Goal: Information Seeking & Learning: Learn about a topic

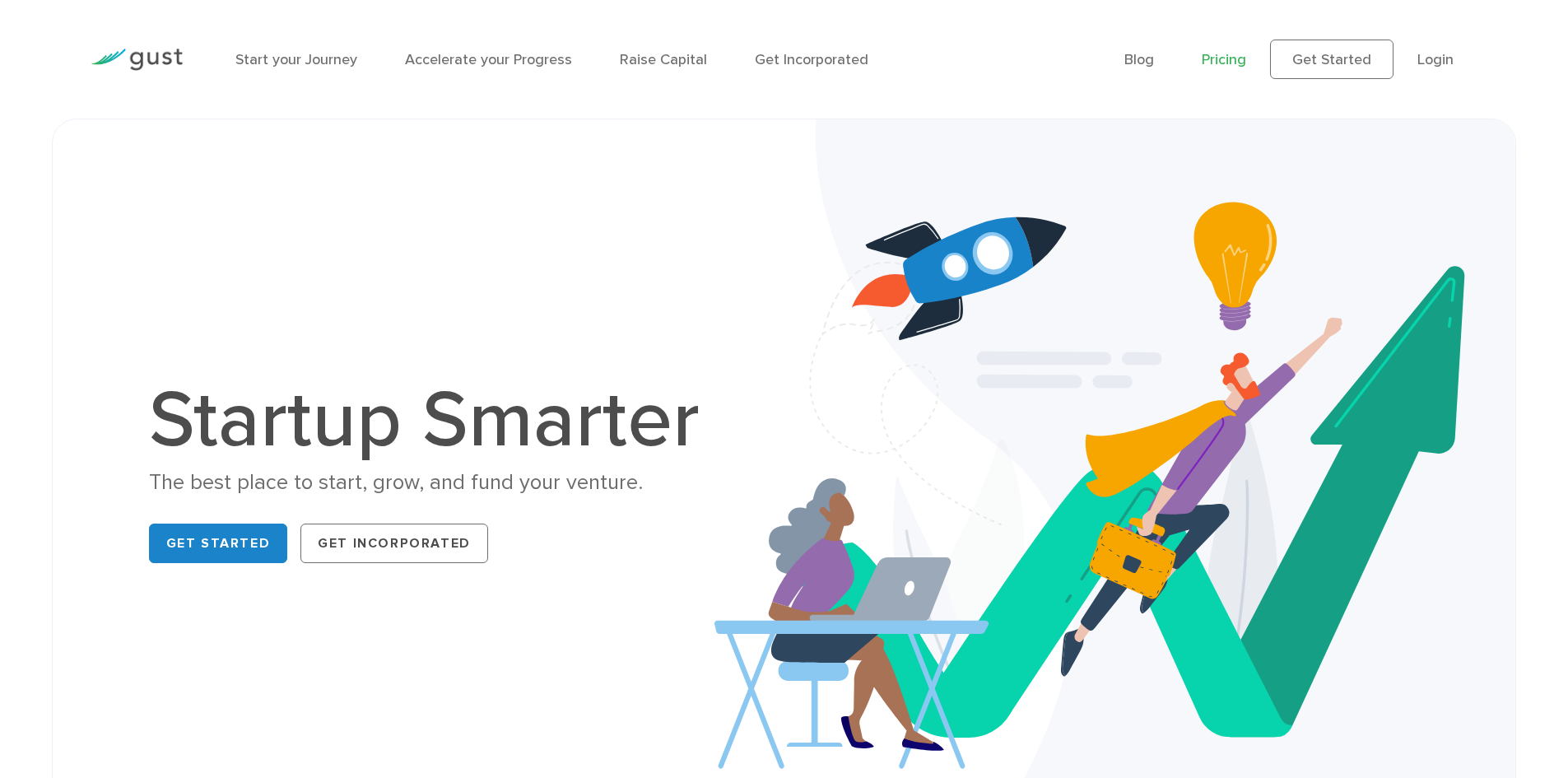
click at [1234, 67] on link "Pricing" at bounding box center [1224, 60] width 44 height 17
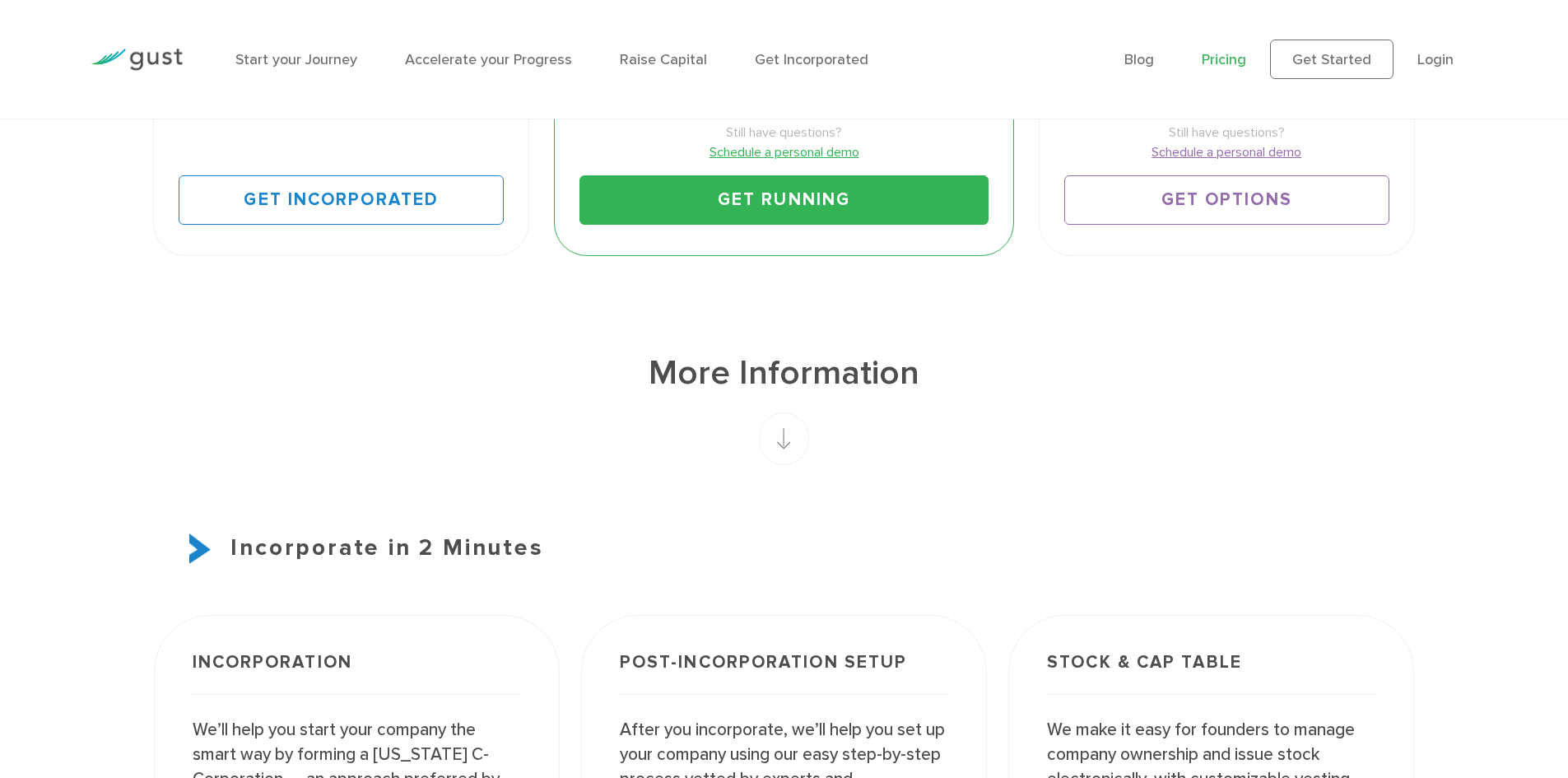
scroll to position [329, 0]
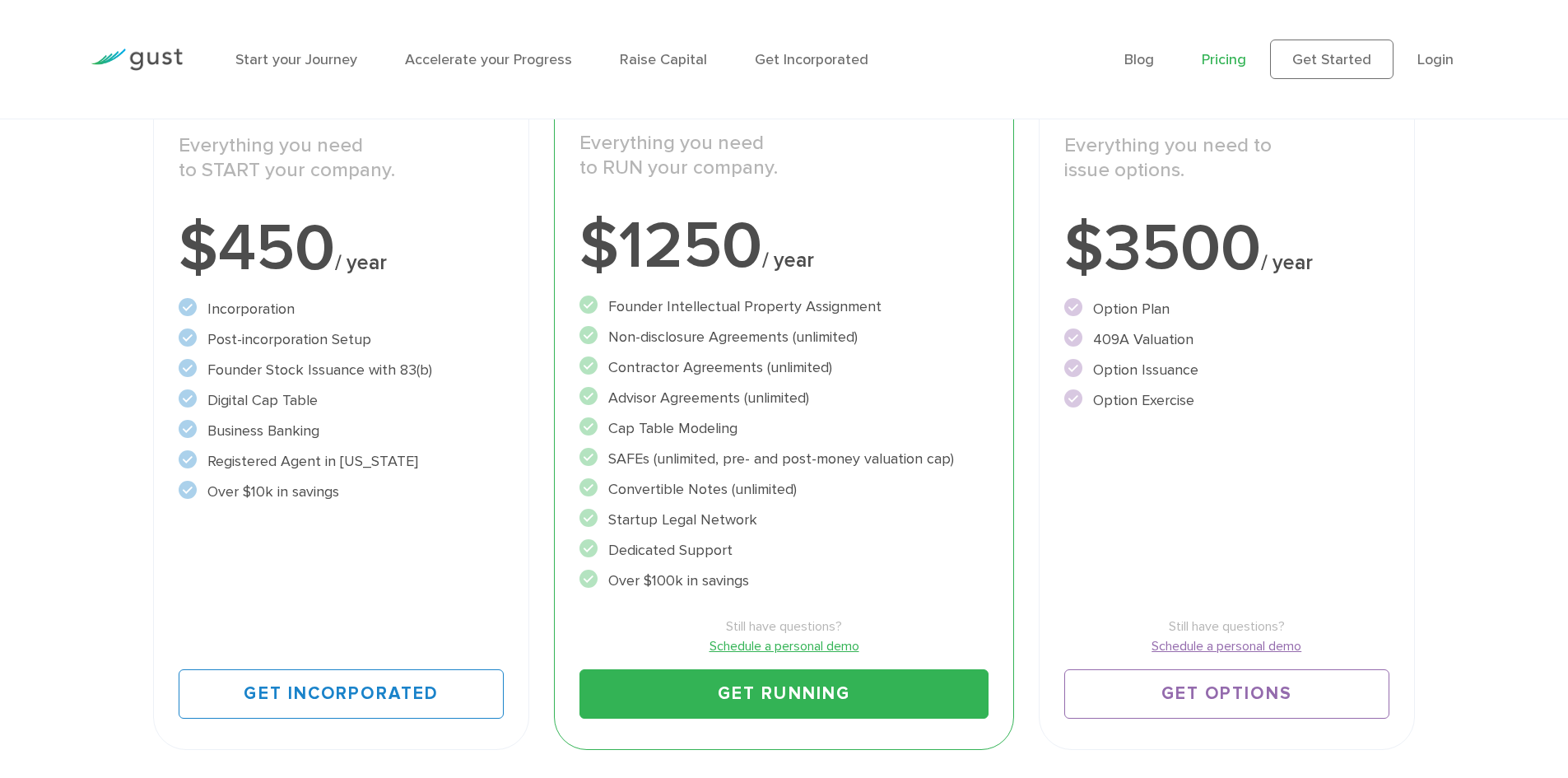
drag, startPoint x: 446, startPoint y: 365, endPoint x: 125, endPoint y: 364, distance: 321.0
click at [125, 364] on div "Choose Your Plan Upgrade anytime Start Incorporate in 2 Minutes Everything you …" at bounding box center [784, 297] width 1568 height 932
drag, startPoint x: 409, startPoint y: 462, endPoint x: 210, endPoint y: 469, distance: 199.1
click at [210, 469] on li "Registered Agent in Delaware" at bounding box center [341, 462] width 325 height 22
drag, startPoint x: 328, startPoint y: 486, endPoint x: 206, endPoint y: 484, distance: 122.0
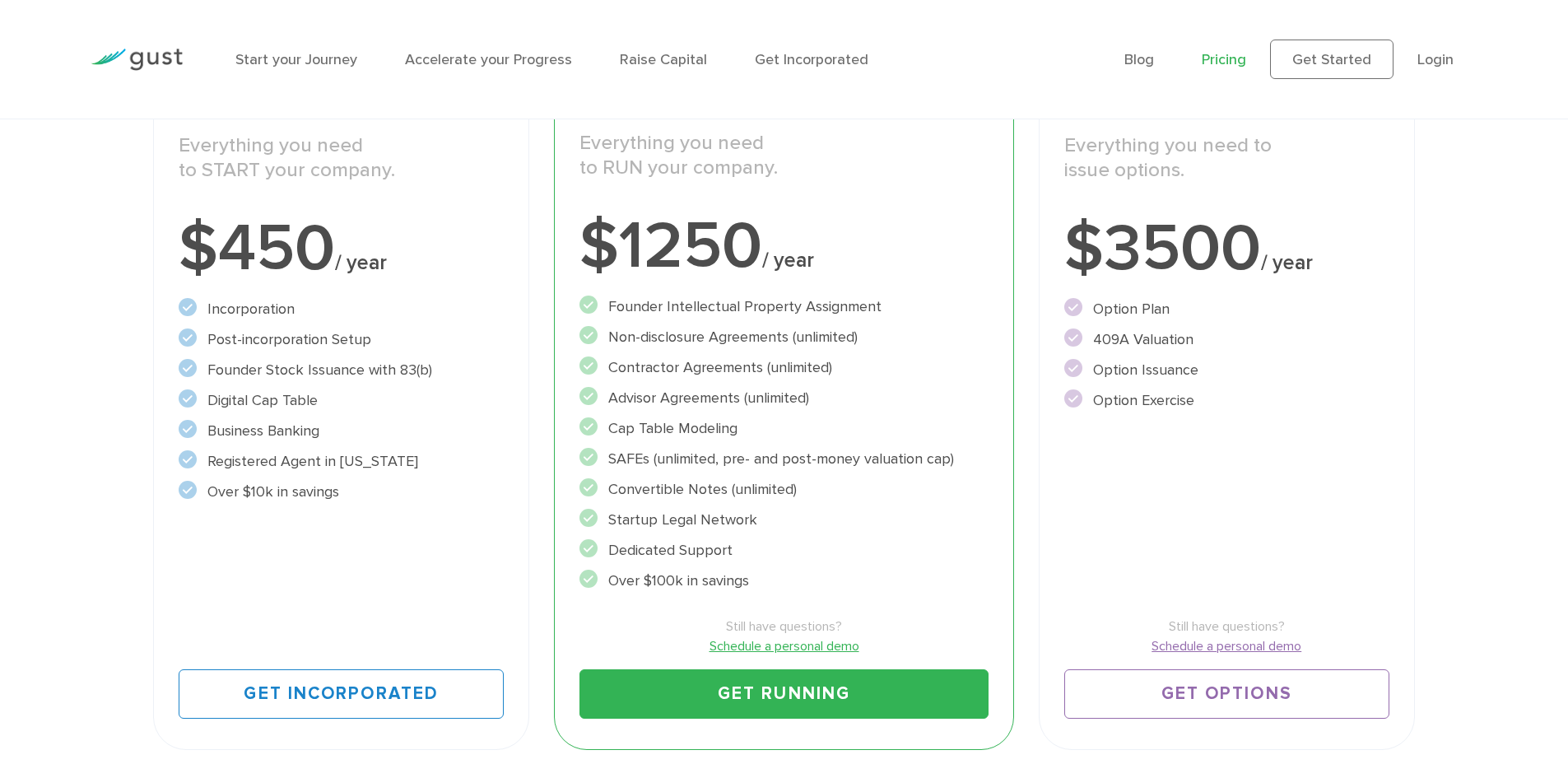
click at [206, 484] on li "Over $10k in savings" at bounding box center [341, 491] width 325 height 22
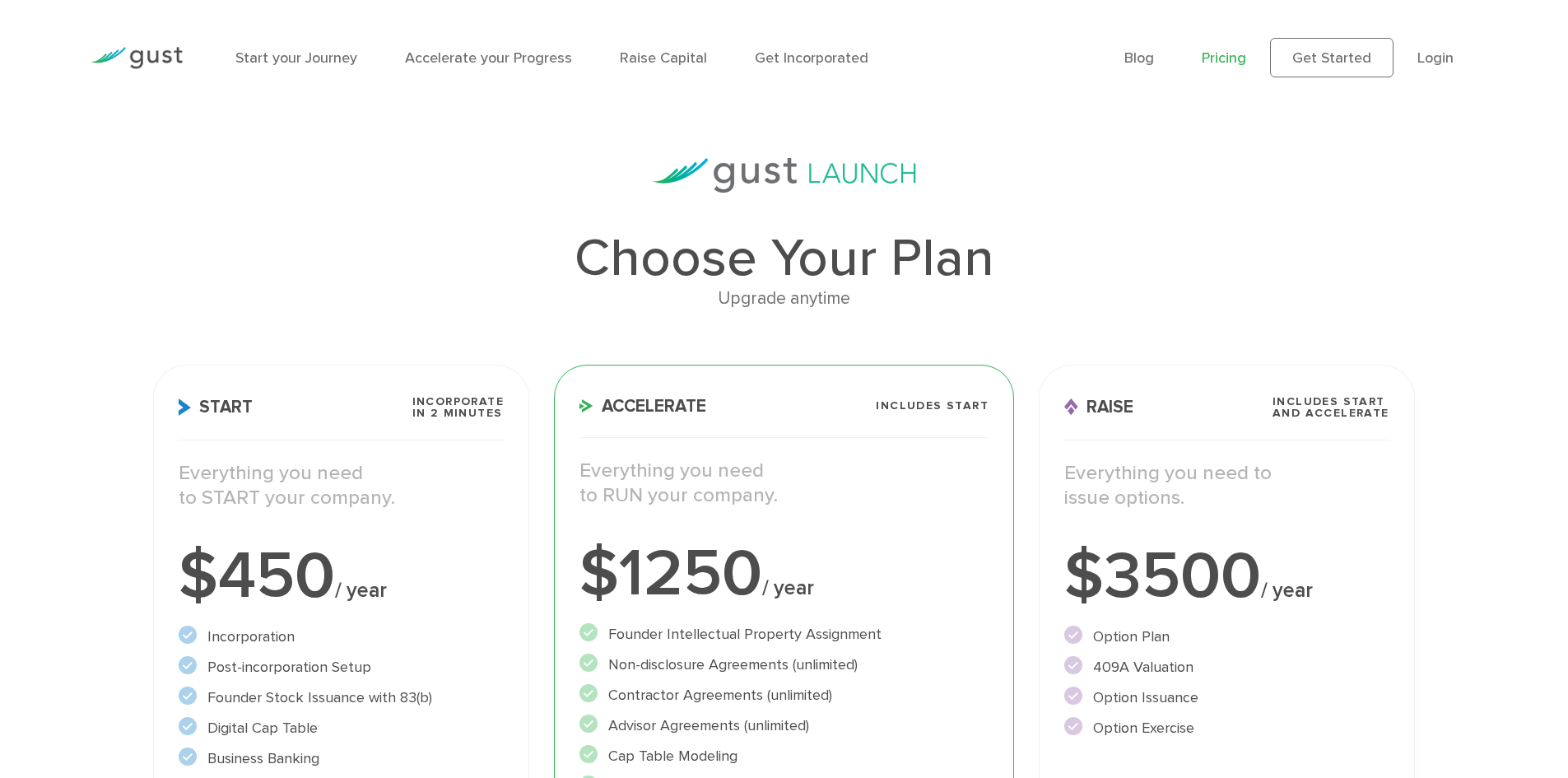
scroll to position [0, 0]
click at [636, 60] on link "Raise Capital" at bounding box center [663, 60] width 88 height 17
